Goal: Task Accomplishment & Management: Use online tool/utility

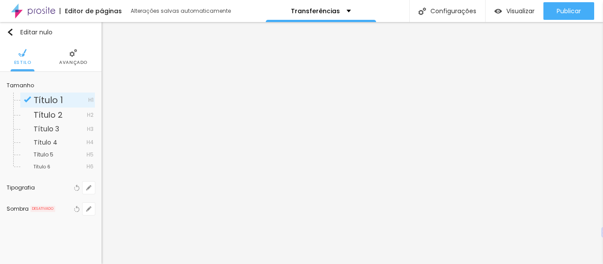
click at [68, 56] on li "Avançado" at bounding box center [73, 56] width 28 height 29
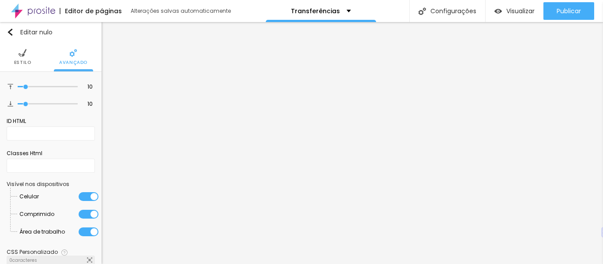
click at [22, 61] on font "Estilo" at bounding box center [22, 62] width 17 height 7
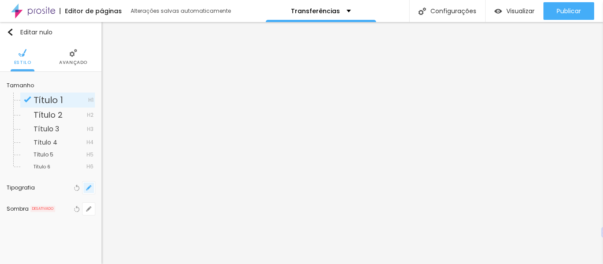
click at [90, 189] on icon "button" at bounding box center [88, 187] width 5 height 5
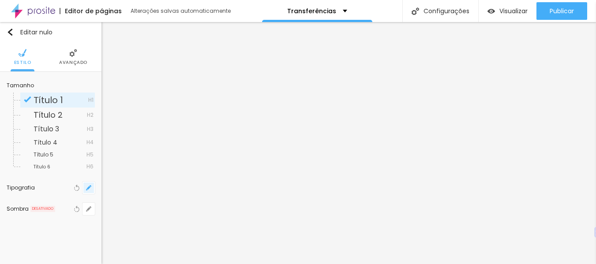
type input "1"
type input "17"
type input "1"
type input "20"
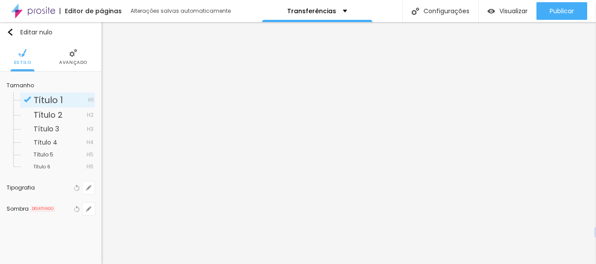
type input "20"
type input "1"
type input "21"
type input "1"
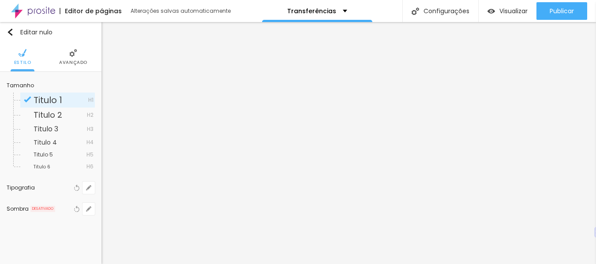
type input "22"
type input "1"
type input "23"
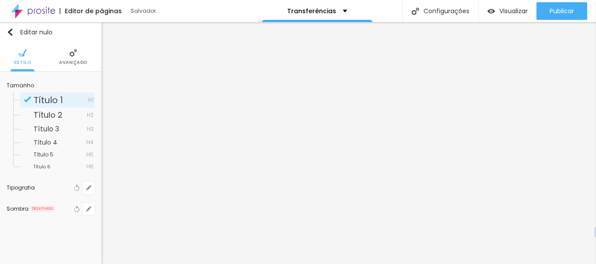
type input "1"
type input "24"
type input "1"
type input "26"
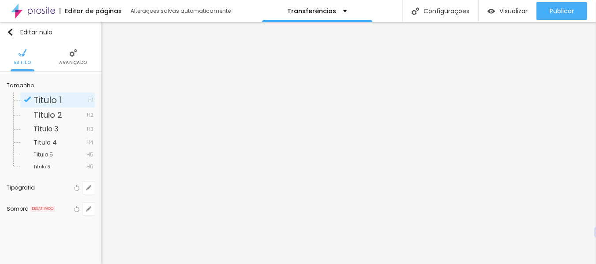
type input "26"
type input "1"
type input "27"
type input "1"
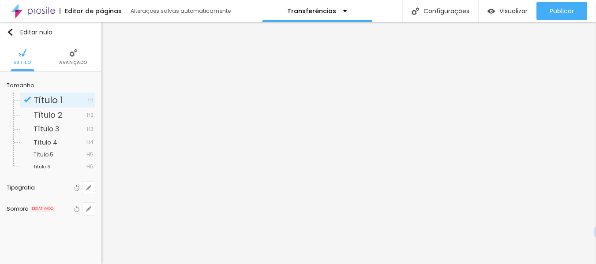
type input "28"
type input "1"
type input "29"
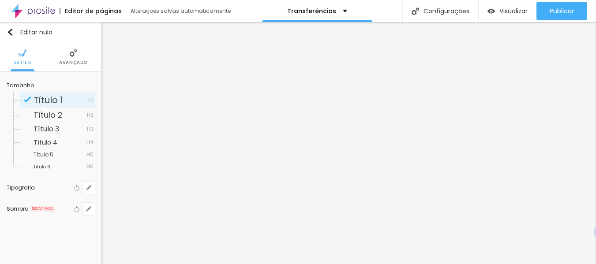
type input "1"
type input "30"
type input "1"
type input "29"
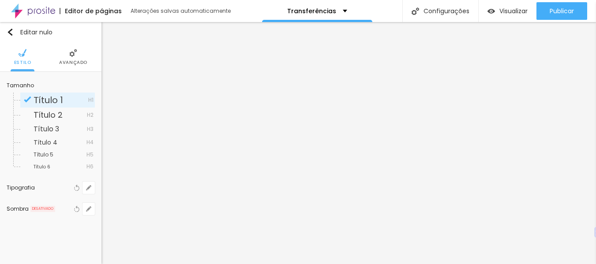
type input "29"
type input "1"
type input "28"
type input "1"
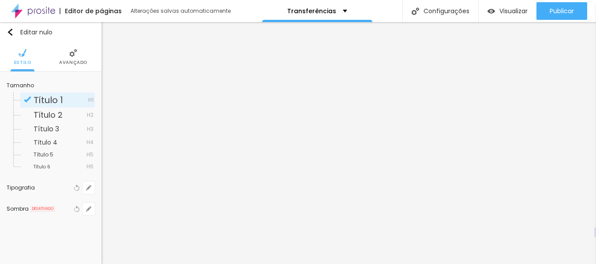
type input "27"
type input "1"
type input "26"
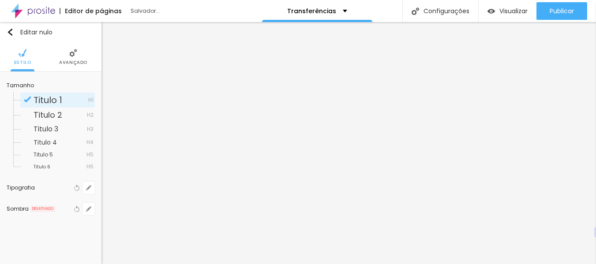
type input "1"
type input "25"
type input "1"
drag, startPoint x: 119, startPoint y: 248, endPoint x: 125, endPoint y: 252, distance: 7.5
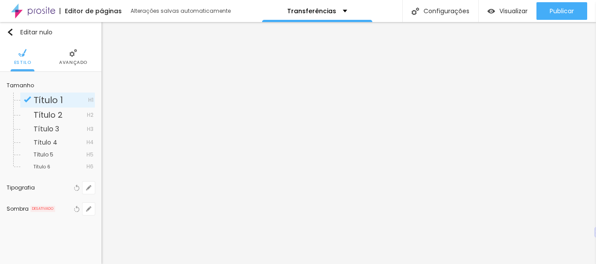
type input "25"
click at [535, 264] on div at bounding box center [298, 264] width 596 height 0
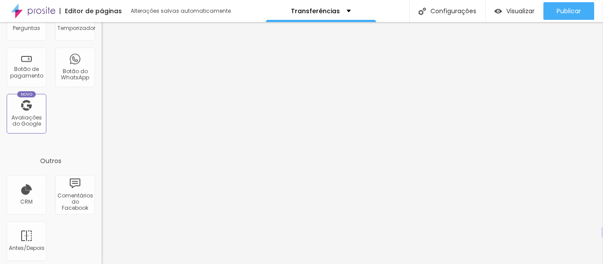
scroll to position [331, 0]
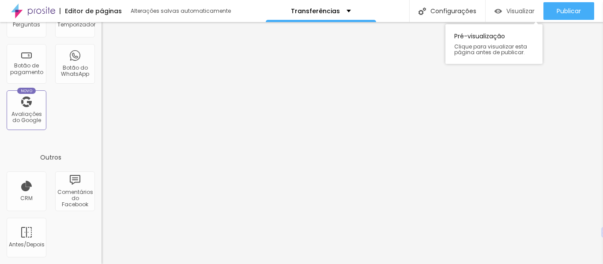
click at [506, 11] on font "Visualizar" at bounding box center [520, 11] width 28 height 9
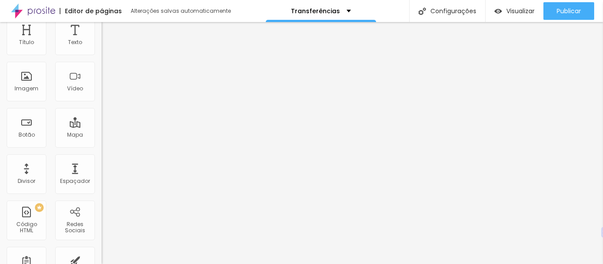
scroll to position [23, 0]
